Goal: Navigation & Orientation: Find specific page/section

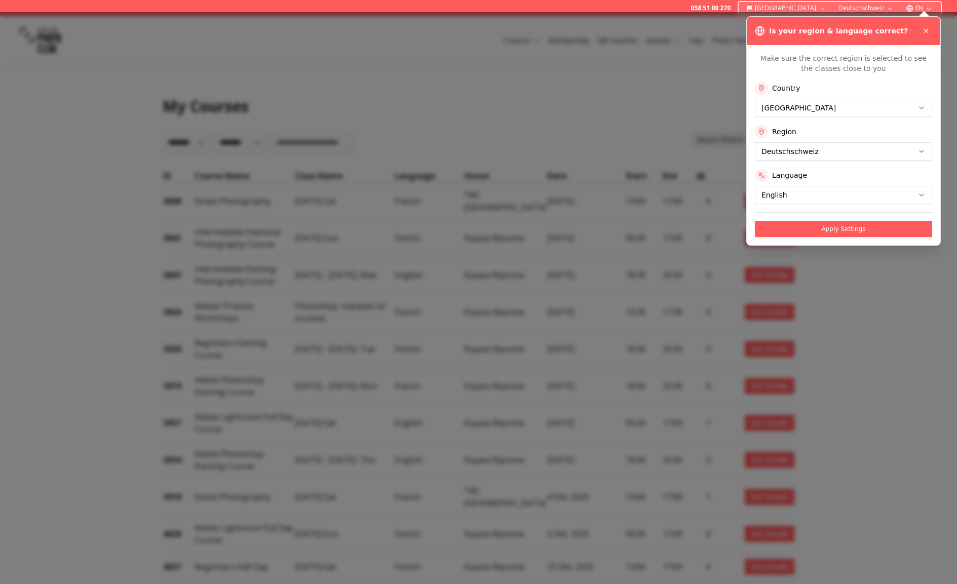
select select "***"
click at [870, 228] on button "Apply Settings" at bounding box center [843, 229] width 177 height 16
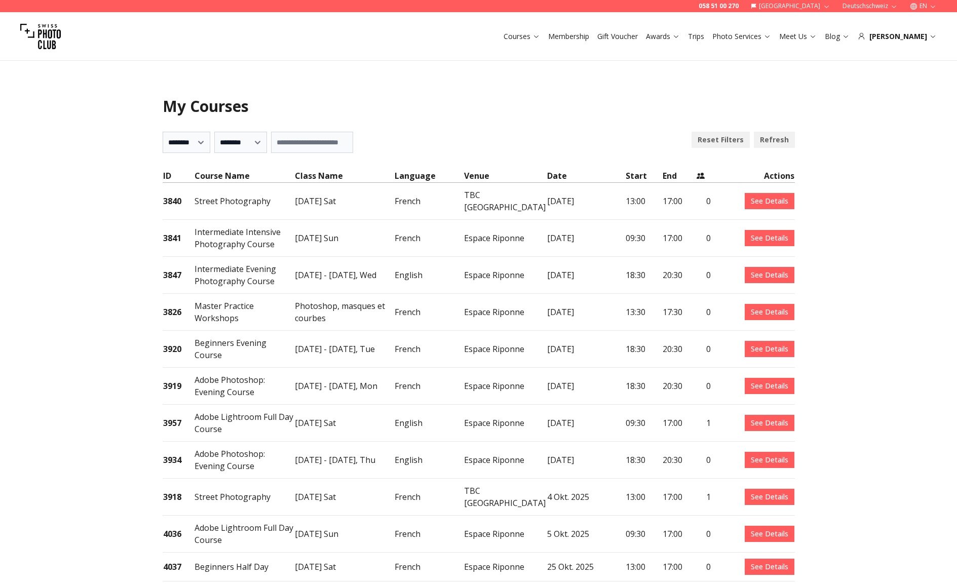
click at [40, 36] on img at bounding box center [40, 36] width 41 height 41
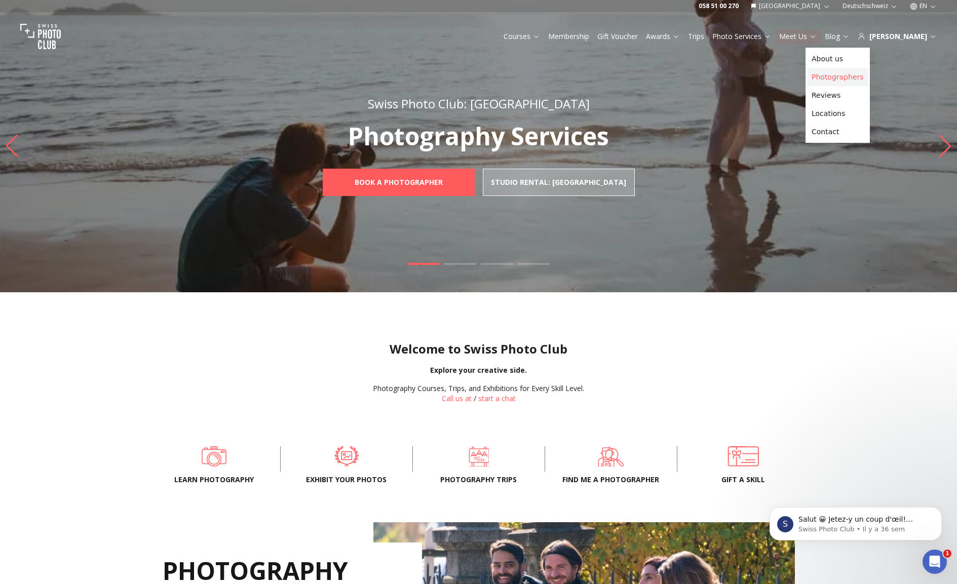
click at [844, 81] on link "Photographers" at bounding box center [838, 77] width 60 height 18
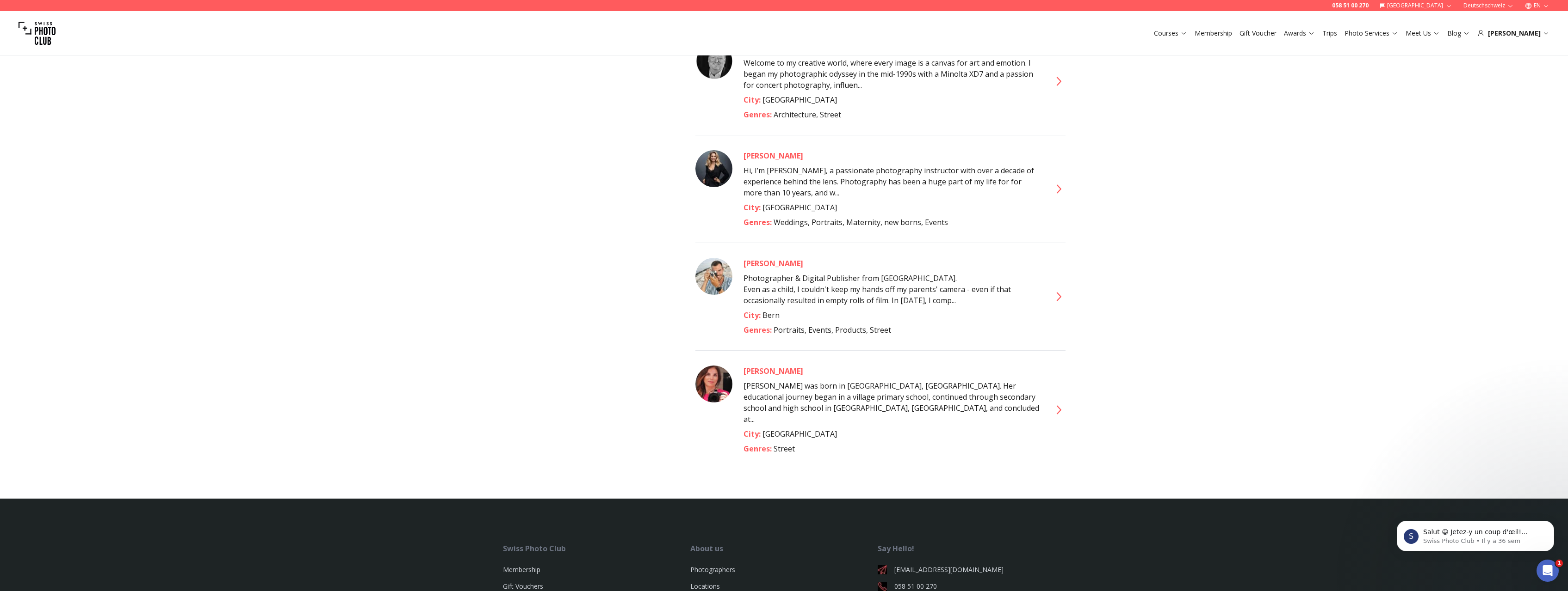
scroll to position [4526, 0]
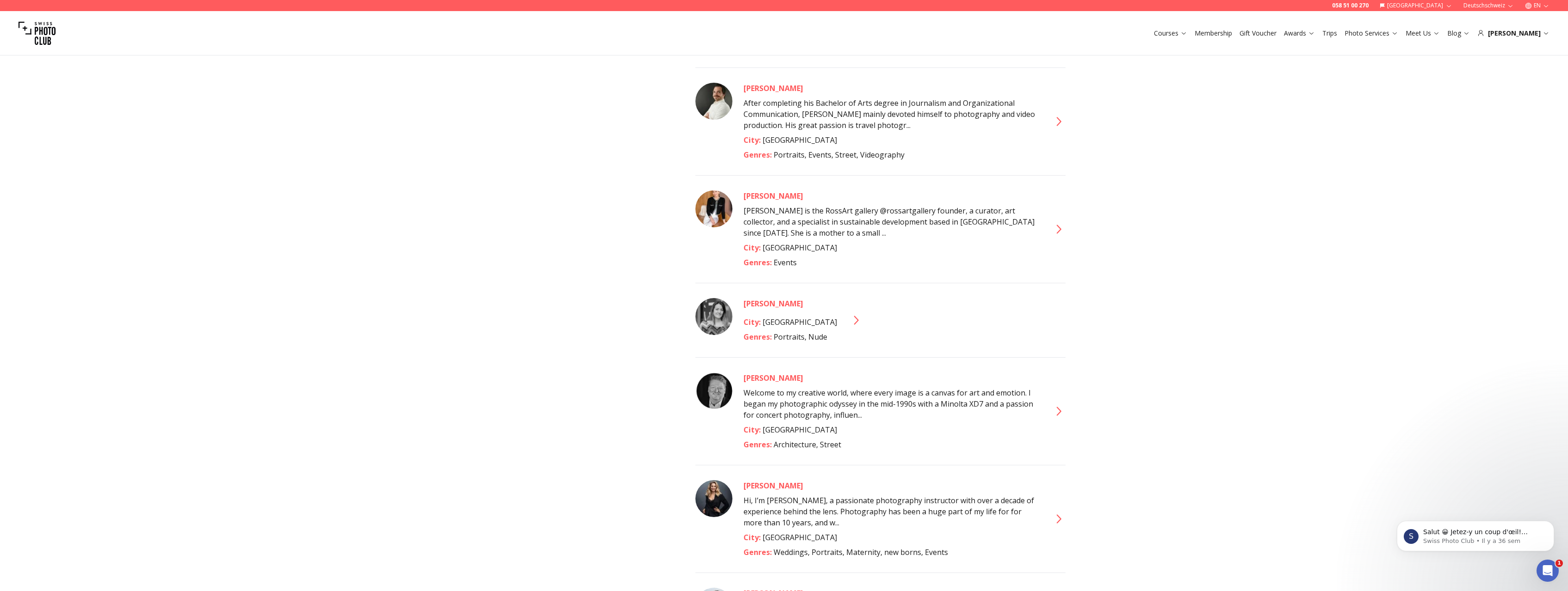
click at [36, 38] on img at bounding box center [37, 33] width 37 height 37
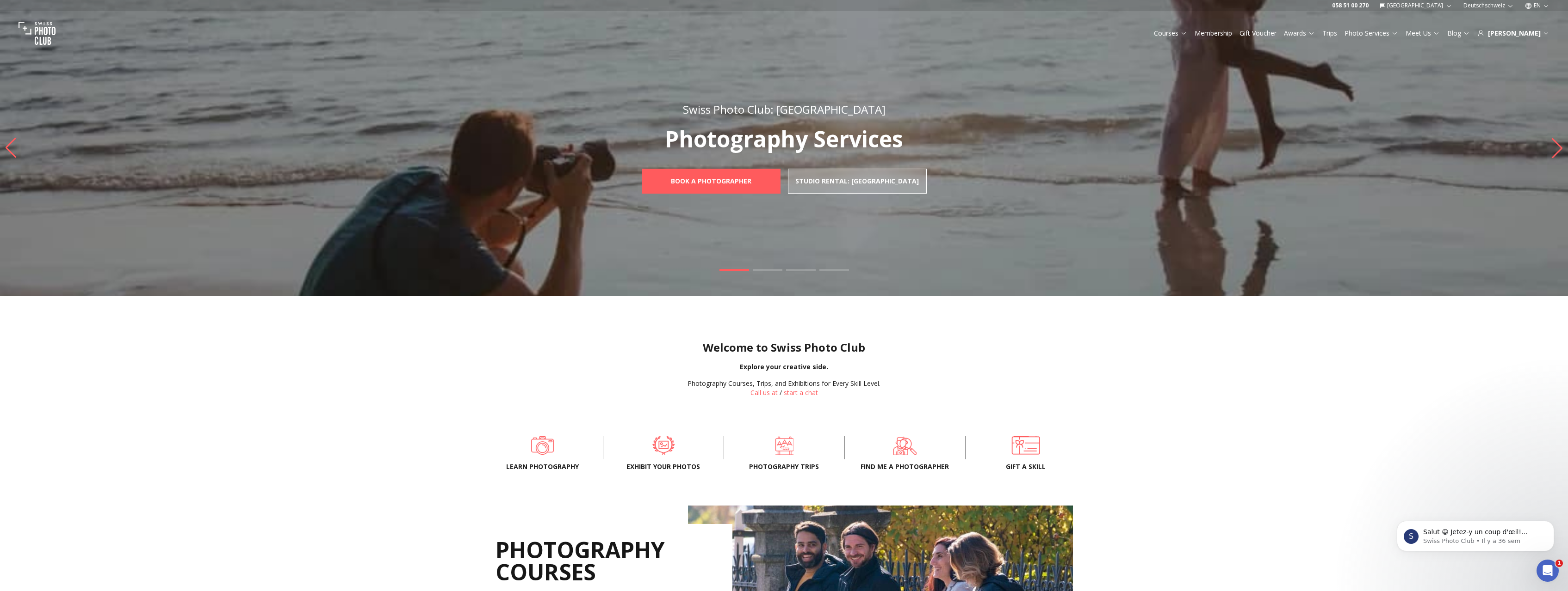
click at [873, 5] on button "Deutschschweiz" at bounding box center [1488, 5] width 57 height 11
click at [873, 31] on link "Romandie" at bounding box center [1490, 31] width 56 height 11
